Goal: Transaction & Acquisition: Purchase product/service

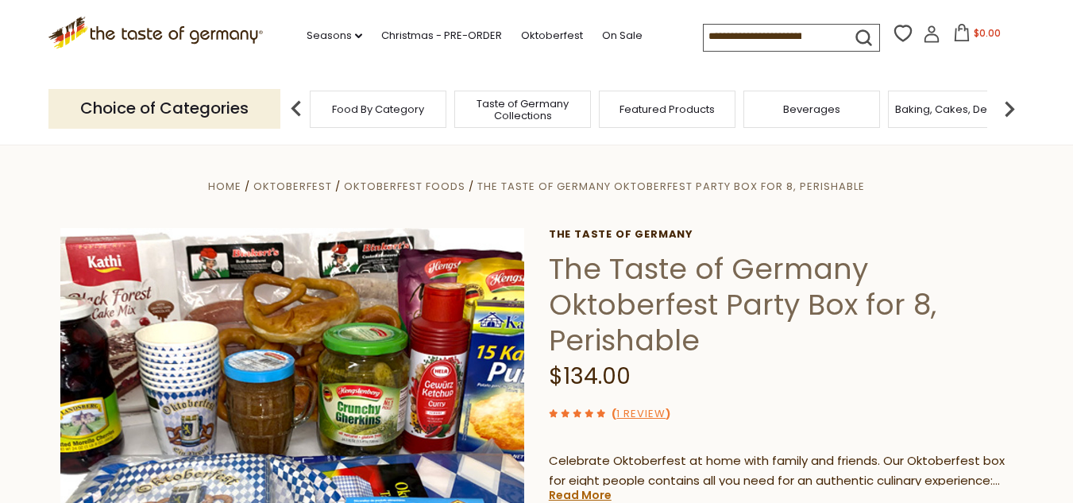
click at [394, 106] on span "Food By Category" at bounding box center [378, 109] width 92 height 12
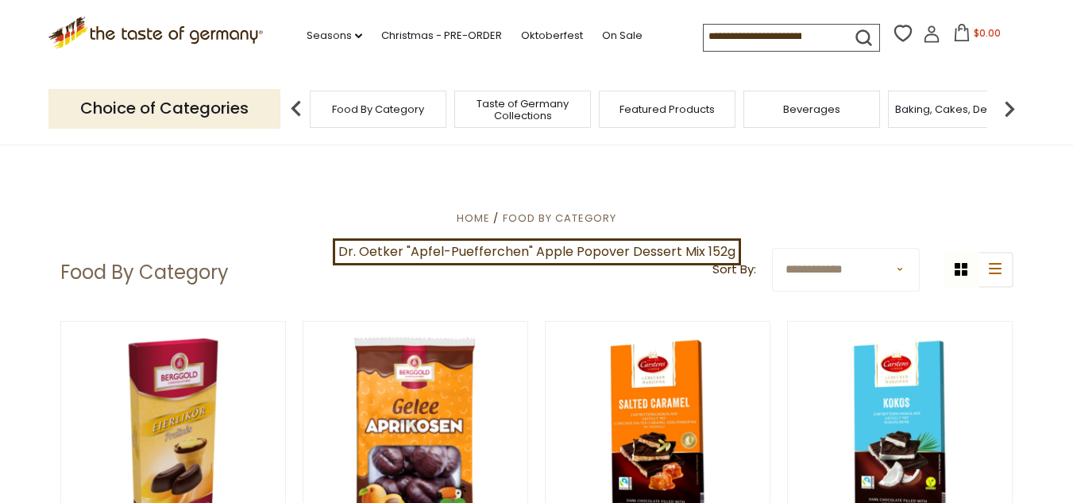
click at [1007, 108] on img at bounding box center [1010, 109] width 32 height 32
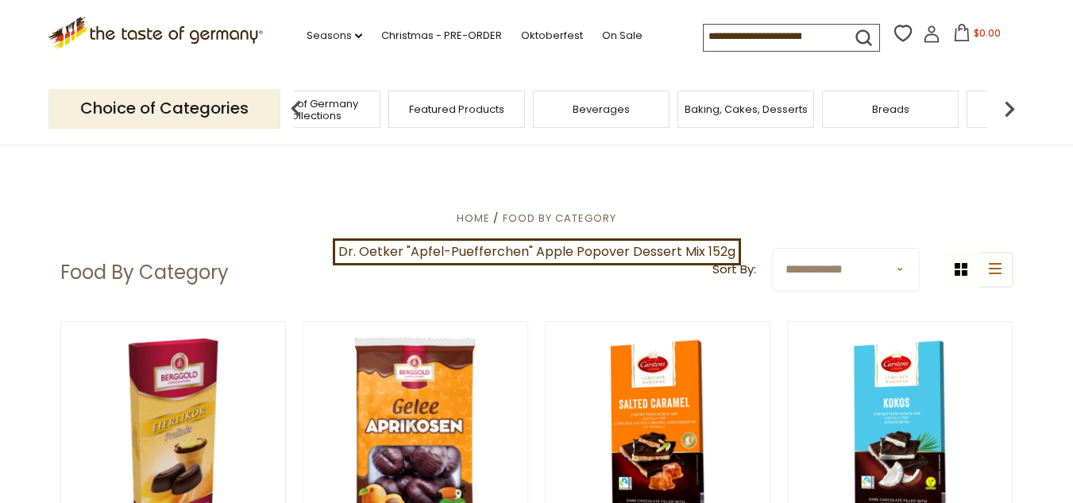
click at [1007, 108] on img at bounding box center [1010, 109] width 32 height 32
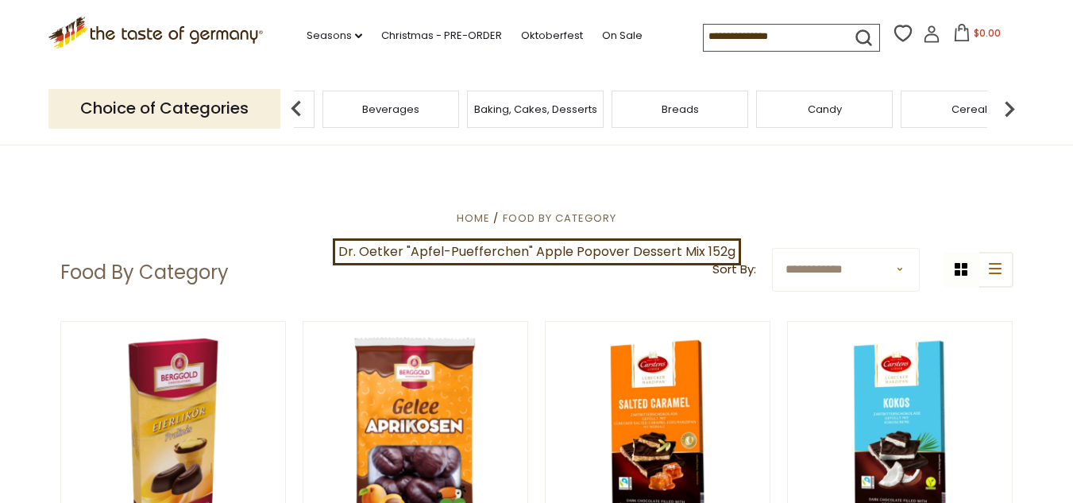
click at [1008, 108] on img at bounding box center [1010, 109] width 32 height 32
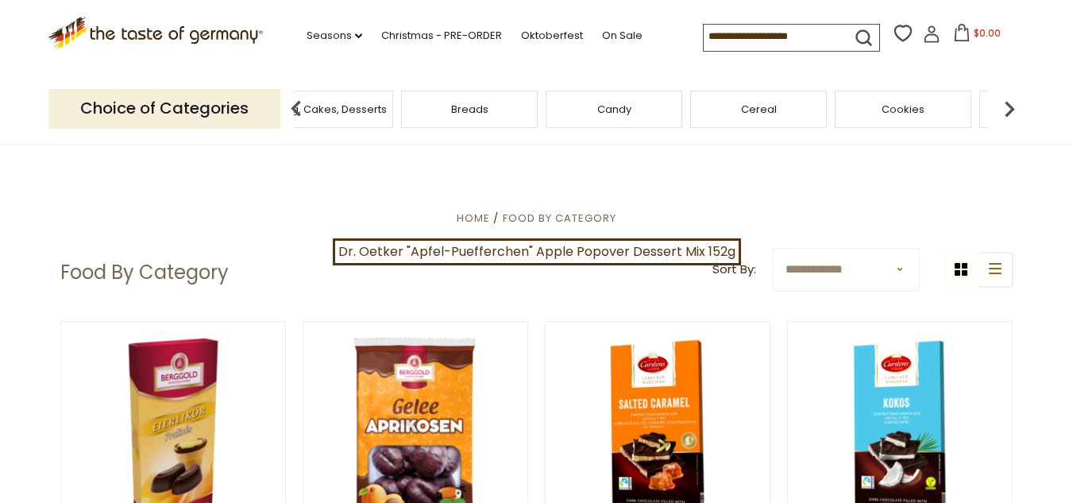
click at [1008, 108] on img at bounding box center [1010, 109] width 32 height 32
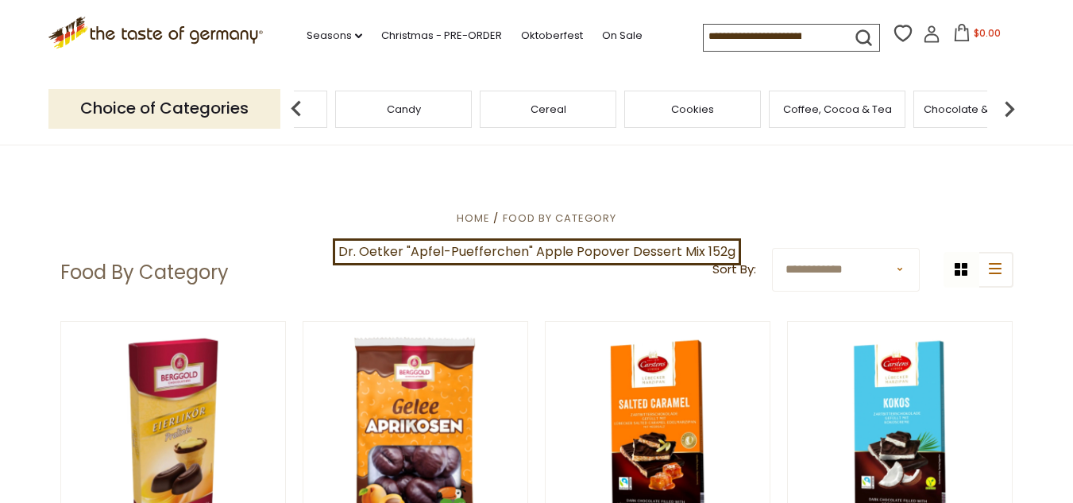
click at [1009, 108] on img at bounding box center [1010, 109] width 32 height 32
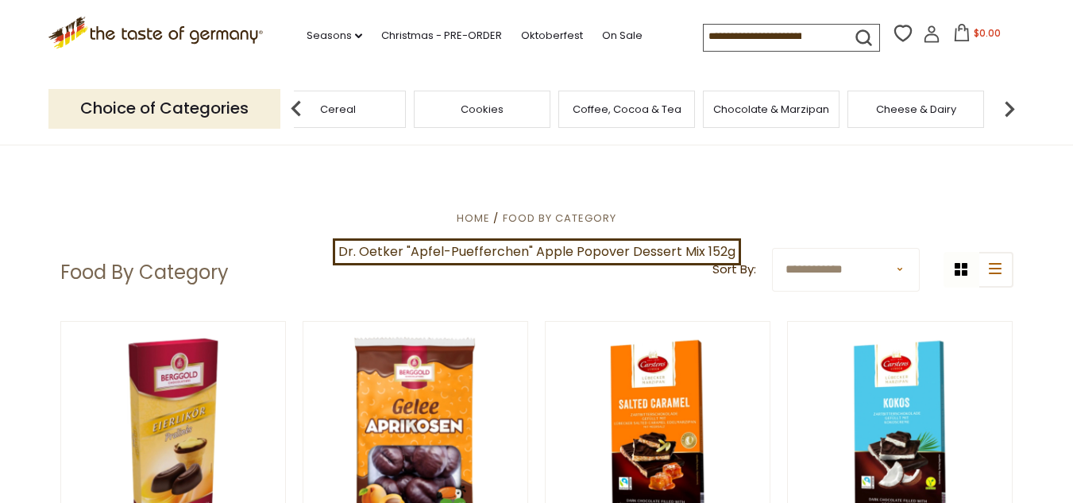
click at [1009, 108] on img at bounding box center [1010, 109] width 32 height 32
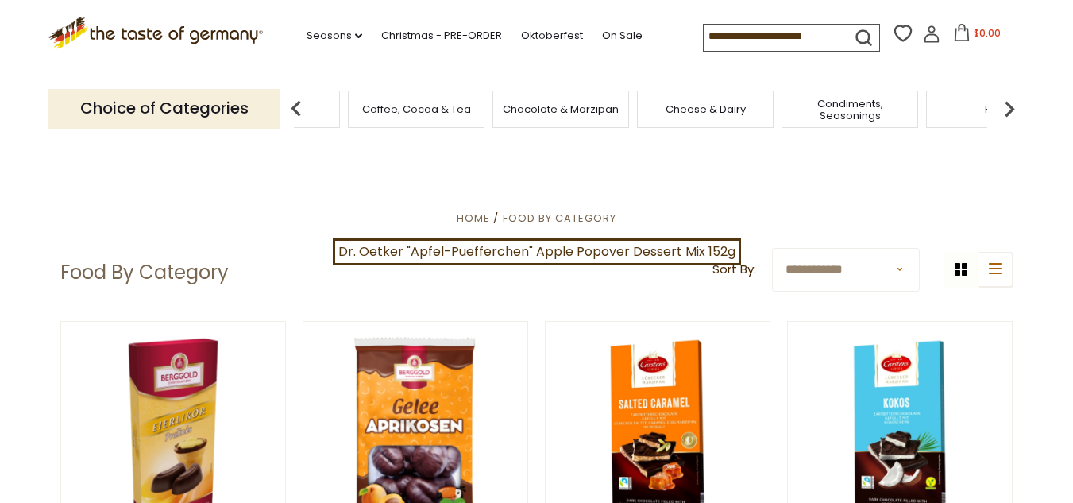
click at [1010, 108] on img at bounding box center [1010, 109] width 32 height 32
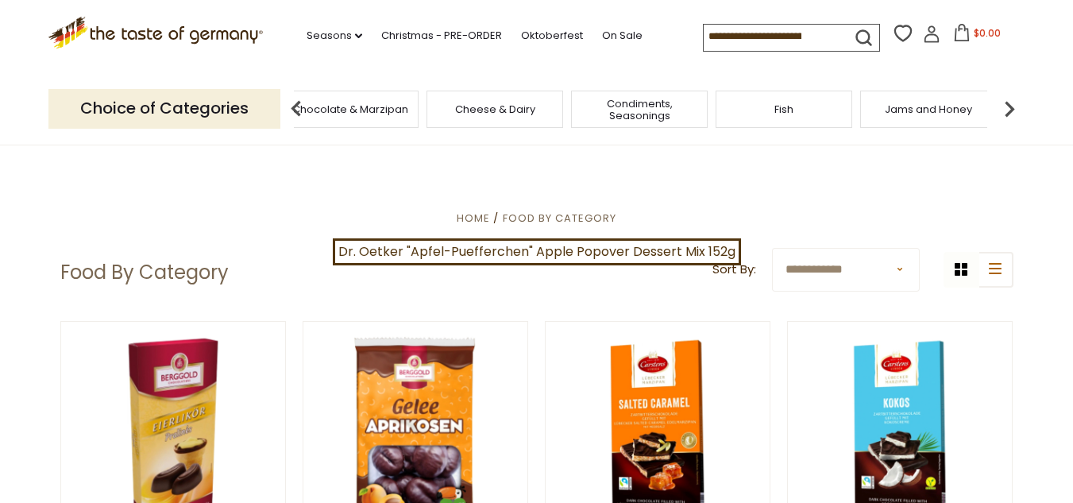
click at [1010, 108] on img at bounding box center [1010, 109] width 32 height 32
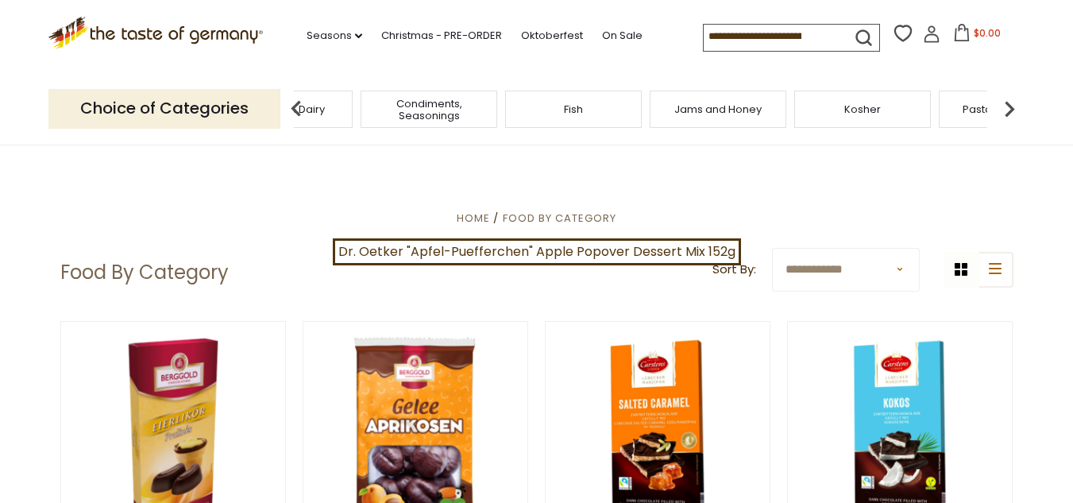
click at [1010, 108] on img at bounding box center [1010, 109] width 32 height 32
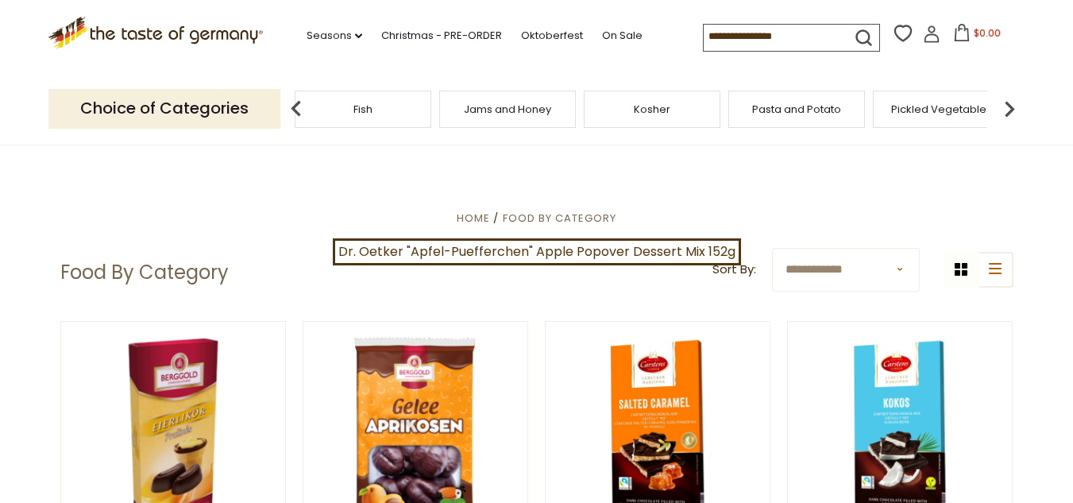
click at [1011, 108] on img at bounding box center [1010, 109] width 32 height 32
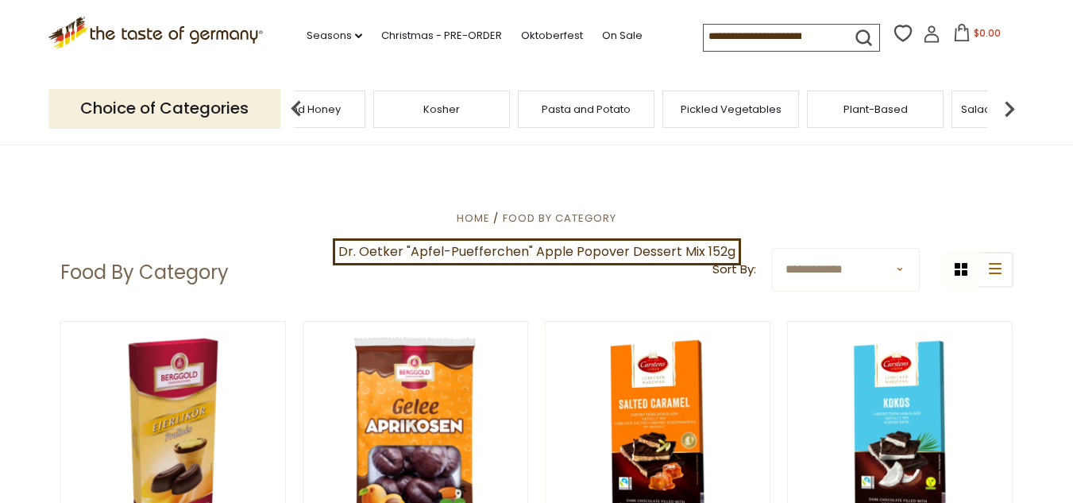
click at [1011, 108] on img at bounding box center [1010, 109] width 32 height 32
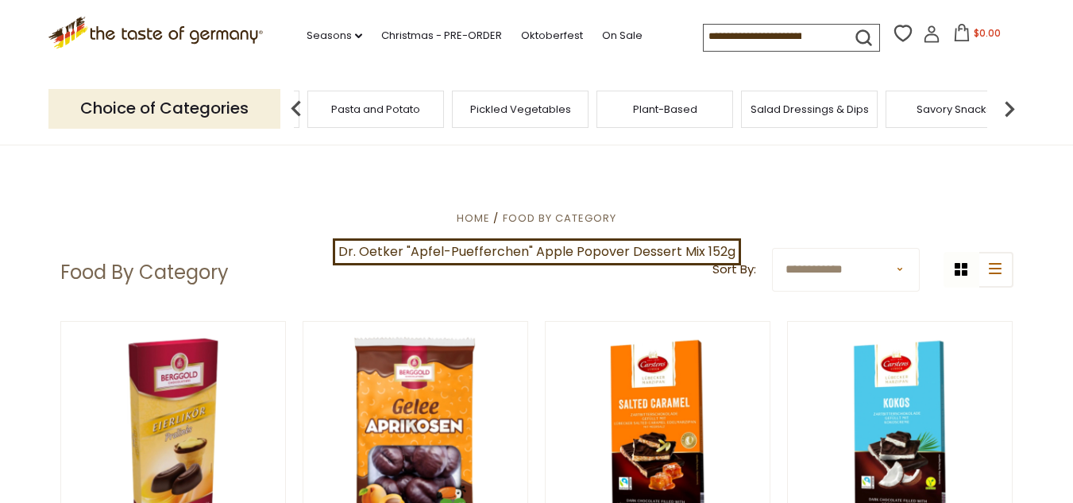
click at [1012, 108] on img at bounding box center [1010, 109] width 32 height 32
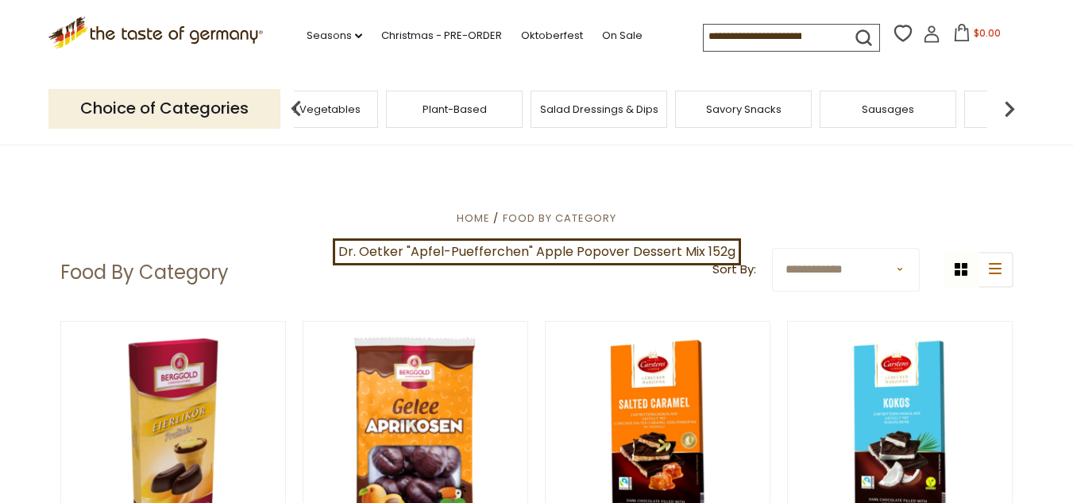
click at [1012, 108] on img at bounding box center [1010, 109] width 32 height 32
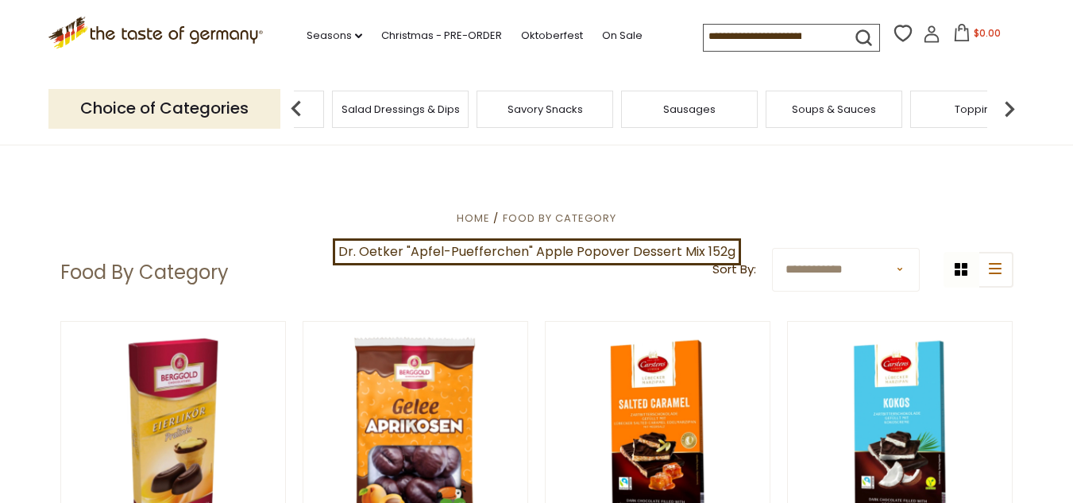
click at [687, 109] on span "Sausages" at bounding box center [689, 109] width 52 height 12
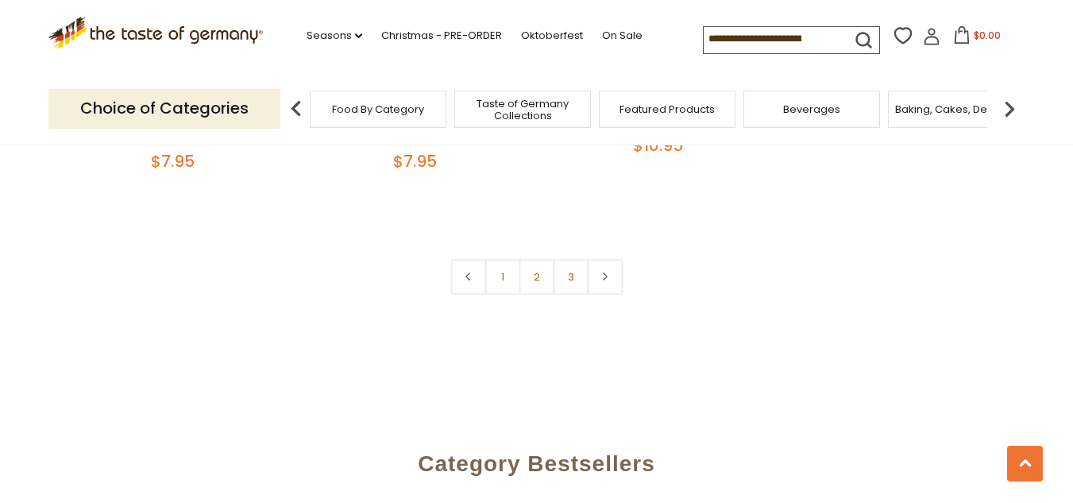
scroll to position [3813, 0]
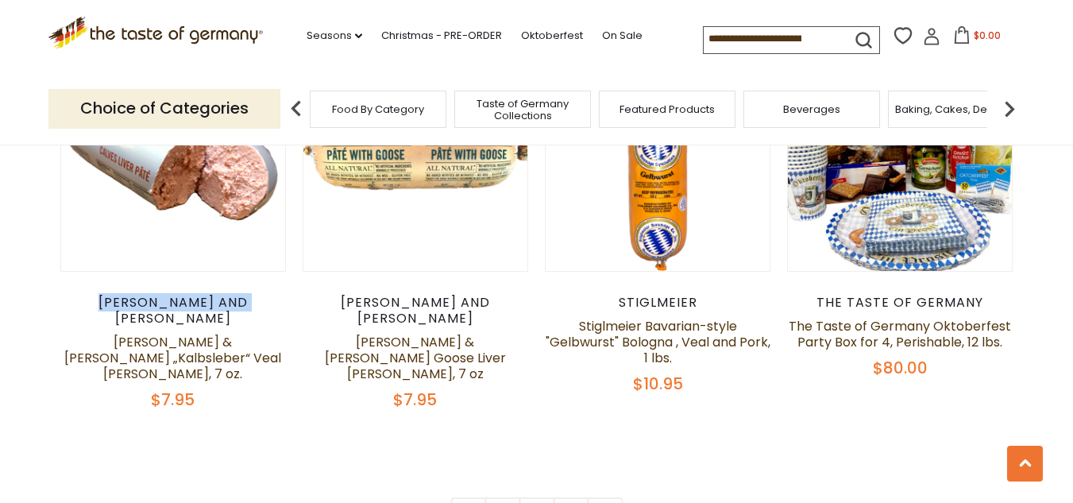
drag, startPoint x: 222, startPoint y: 159, endPoint x: 272, endPoint y: 157, distance: 50.1
click at [272, 295] on div "[PERSON_NAME] and [PERSON_NAME]" at bounding box center [173, 311] width 226 height 32
